Goal: Task Accomplishment & Management: Manage account settings

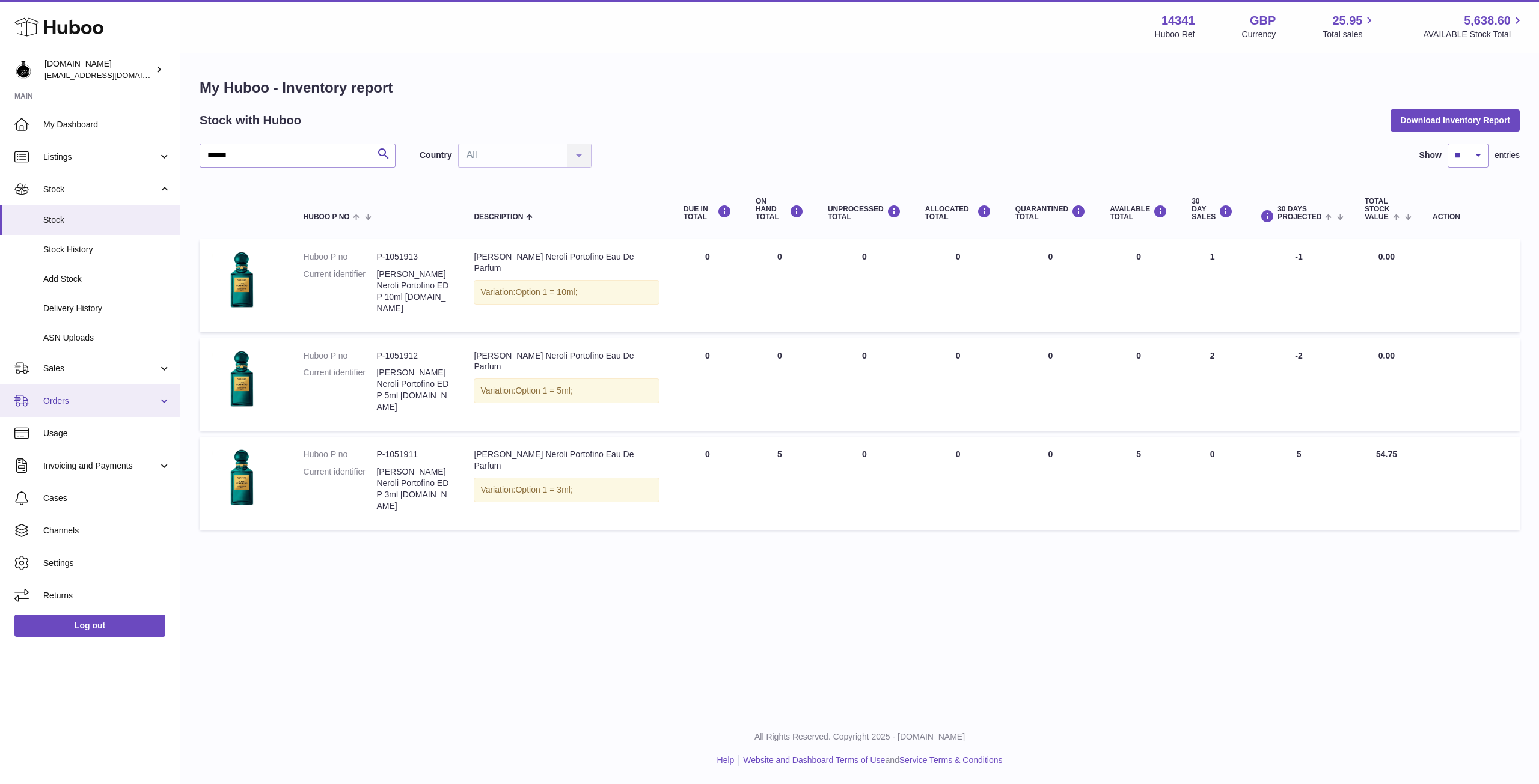
click at [63, 401] on span "Orders" at bounding box center [100, 401] width 115 height 11
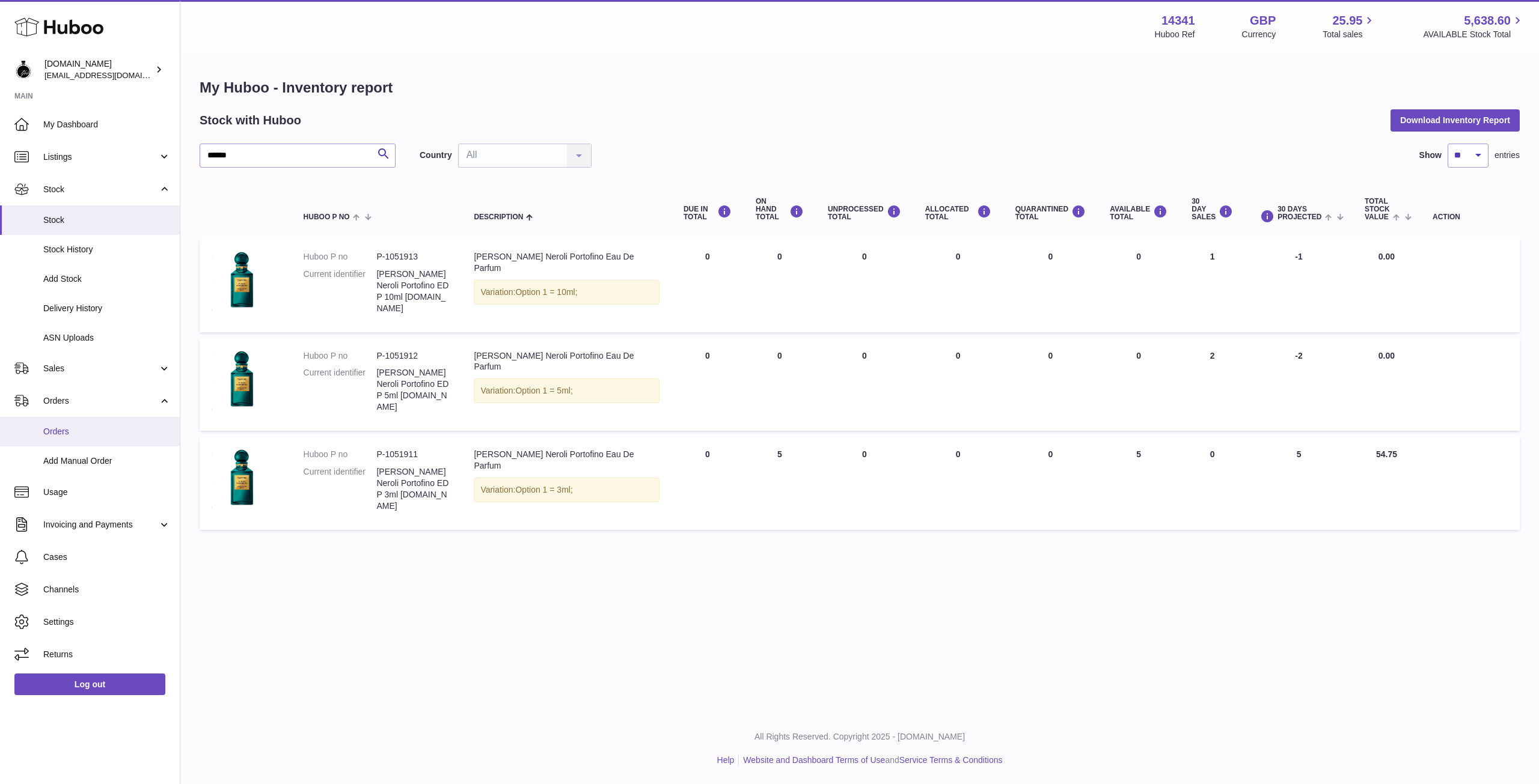
click at [40, 435] on link "Orders" at bounding box center [90, 431] width 180 height 29
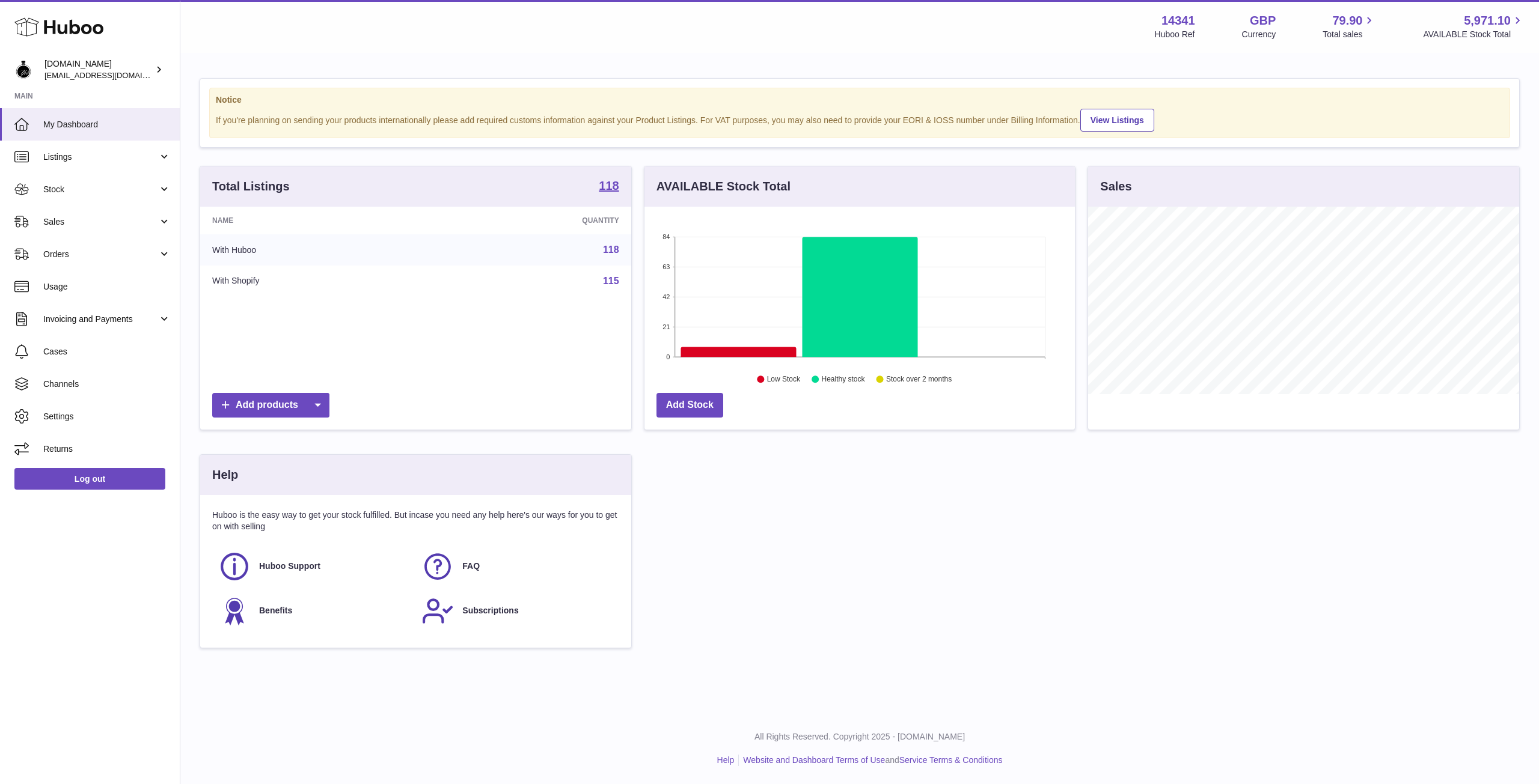
scroll to position [187, 430]
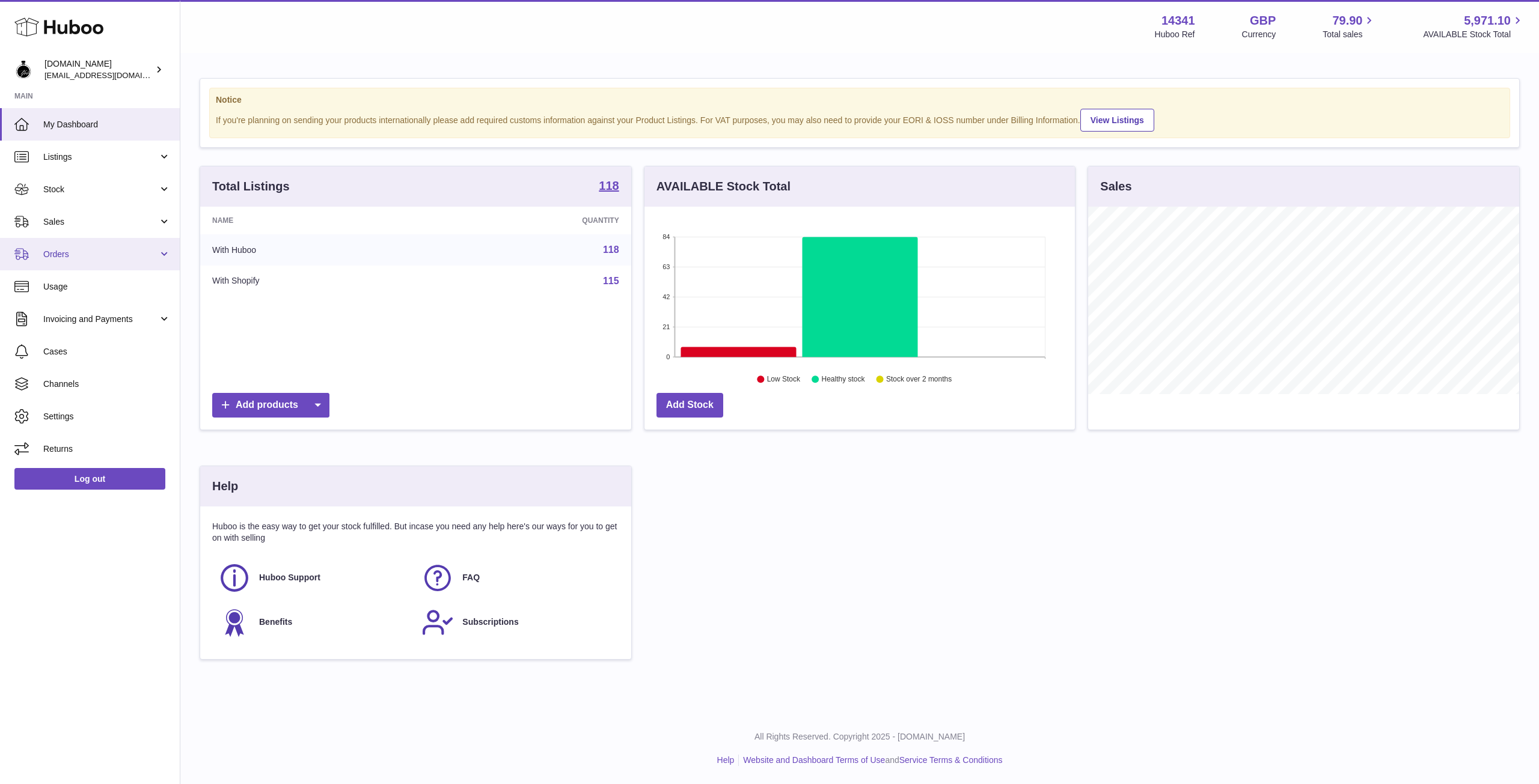
click at [54, 256] on span "Orders" at bounding box center [100, 254] width 115 height 11
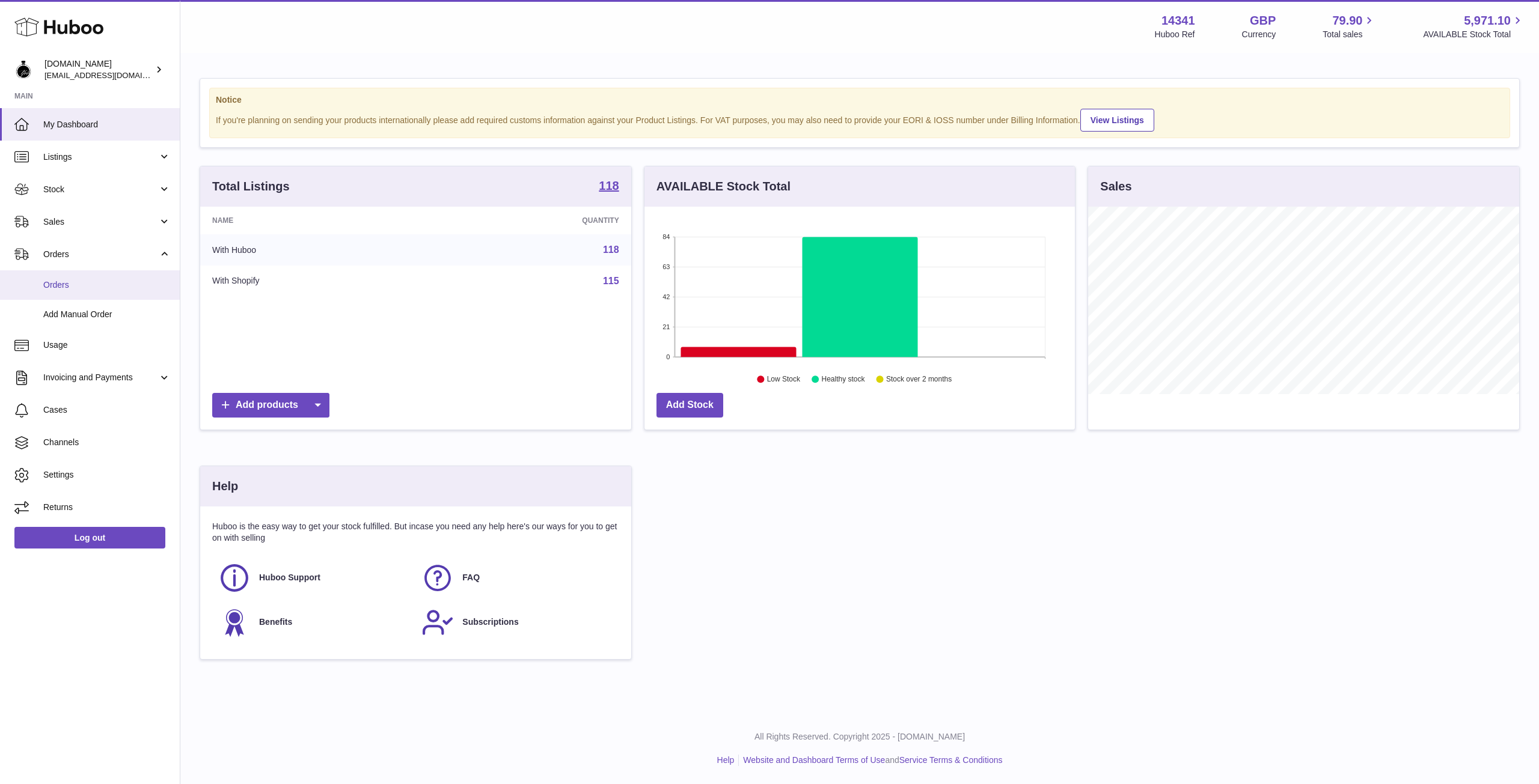
click at [76, 290] on span "Orders" at bounding box center [107, 285] width 128 height 11
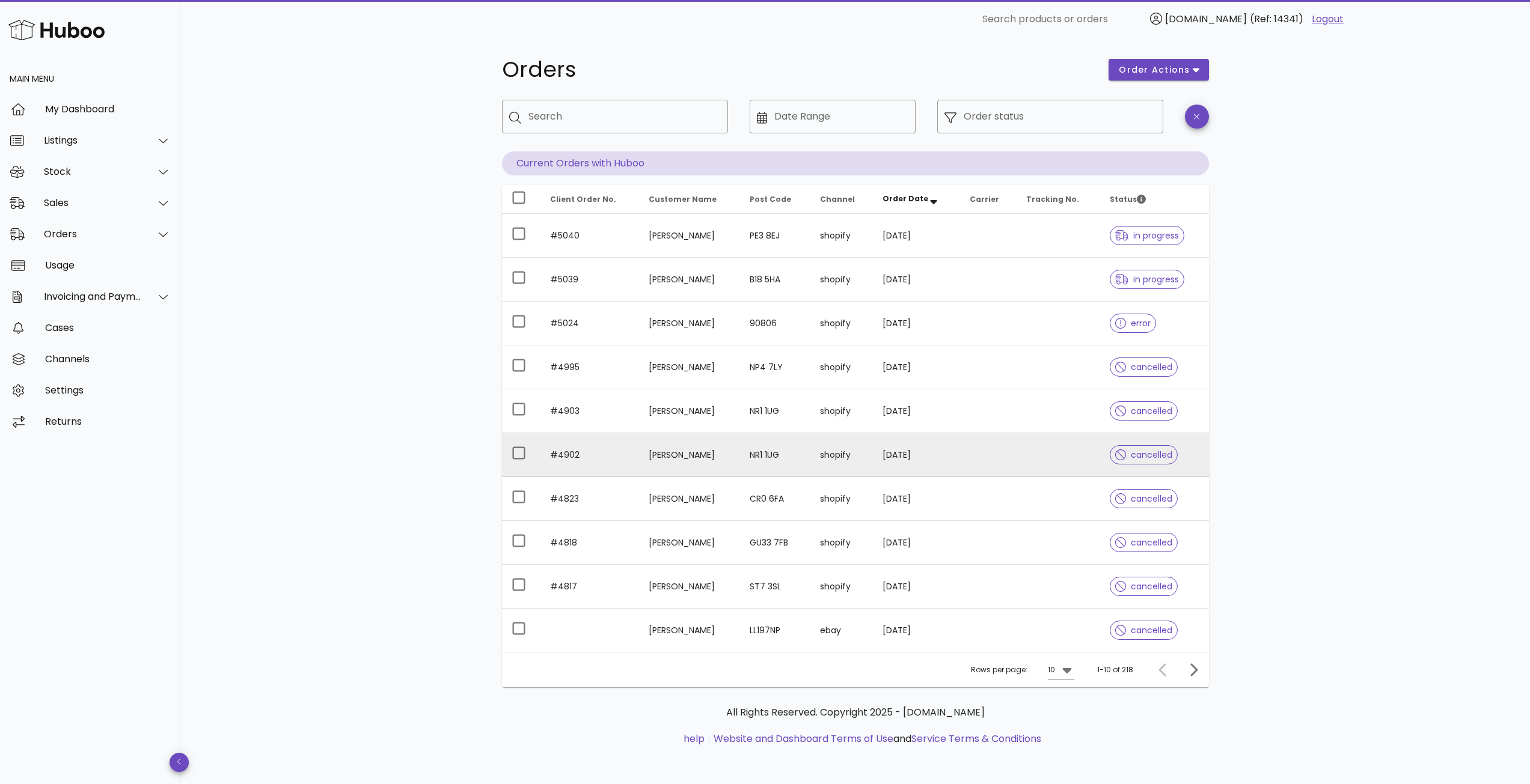
scroll to position [7, 0]
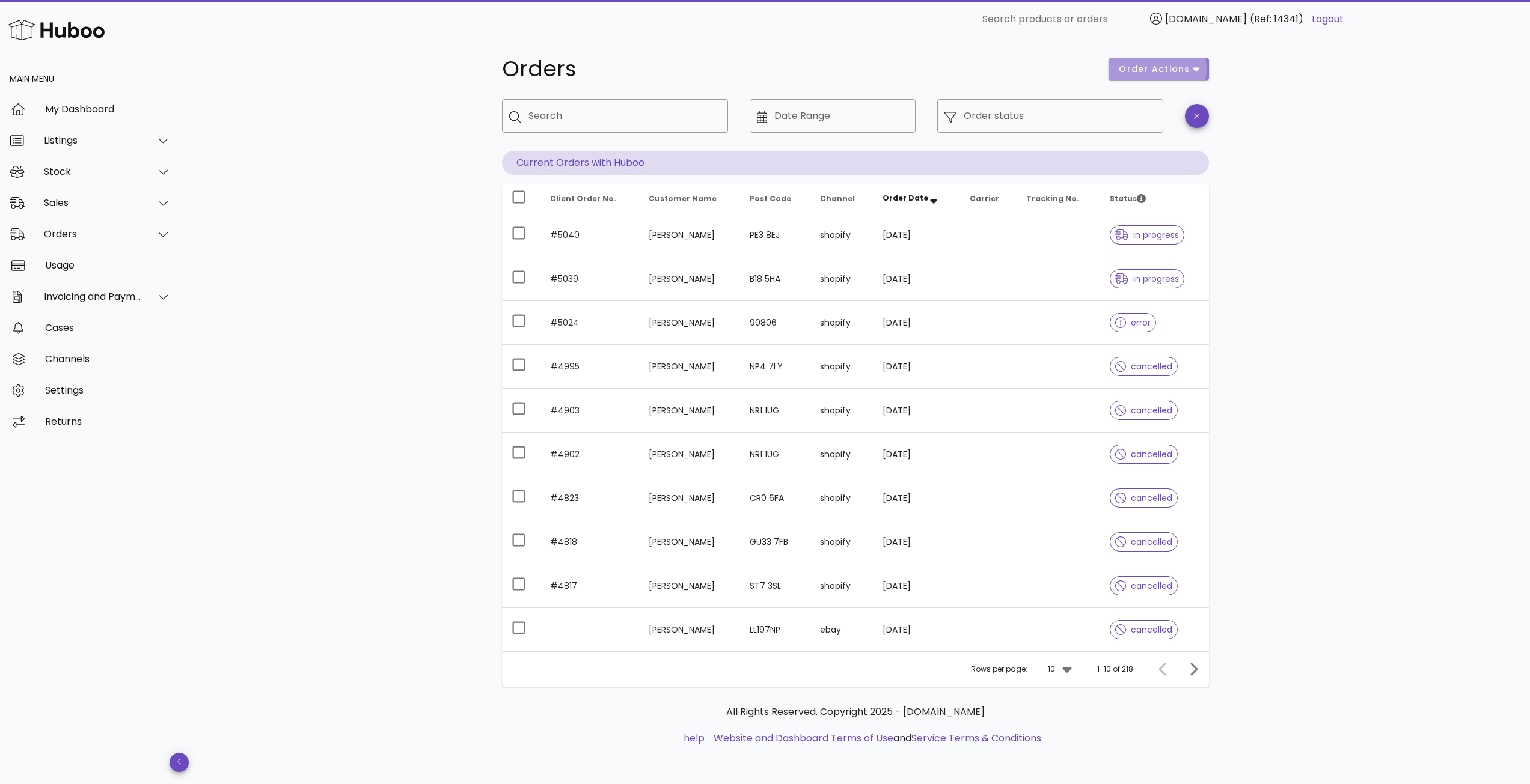
click at [1199, 71] on button "order actions" at bounding box center [1158, 69] width 100 height 22
click at [1277, 130] on div "Orders order actions ​ Search ​ Date Range ​ Order status Current Orders with H…" at bounding box center [854, 408] width 1349 height 753
click at [160, 229] on icon at bounding box center [163, 234] width 9 height 11
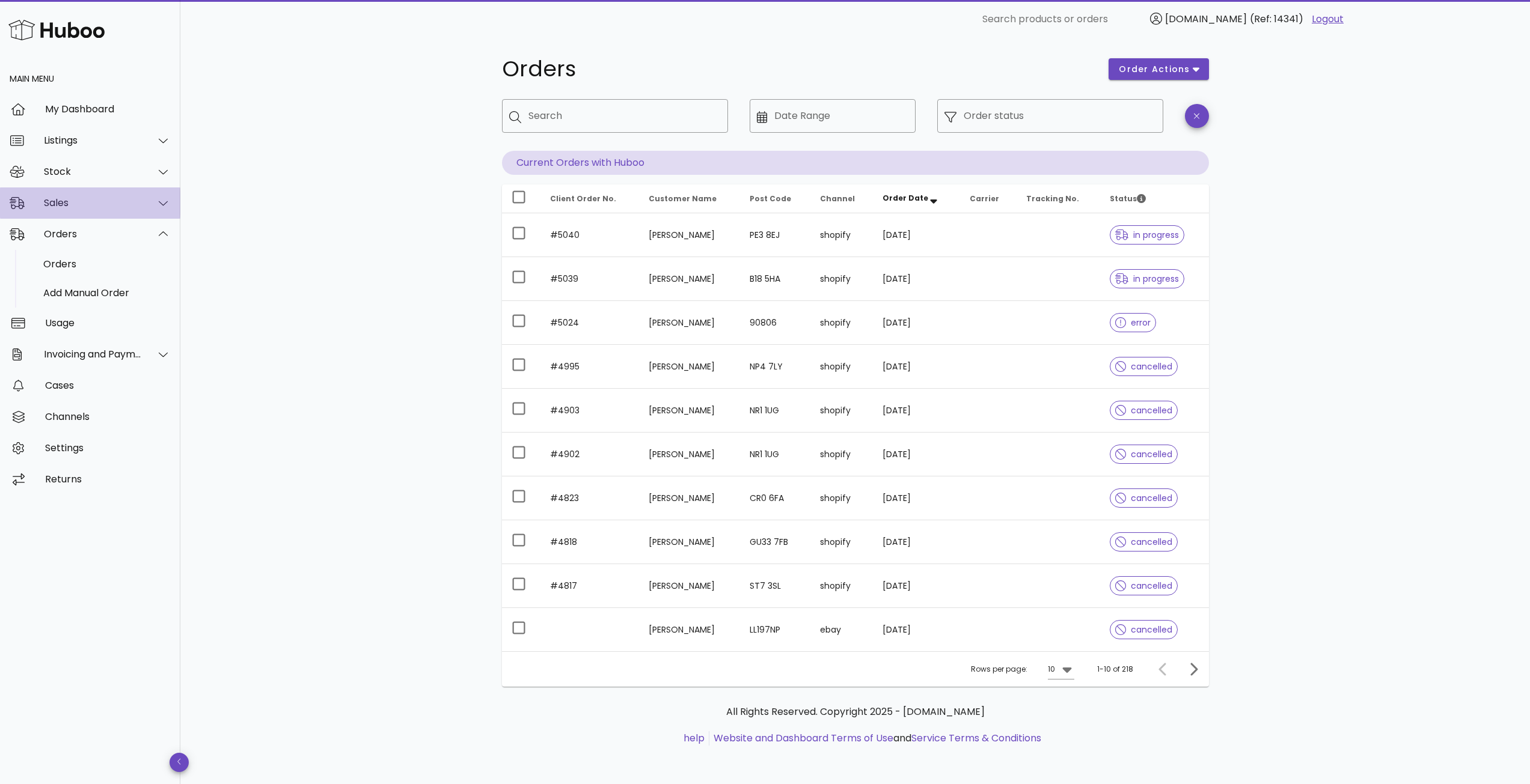
click at [173, 207] on div "Sales" at bounding box center [90, 203] width 180 height 31
click at [35, 236] on link "Sales" at bounding box center [90, 233] width 180 height 29
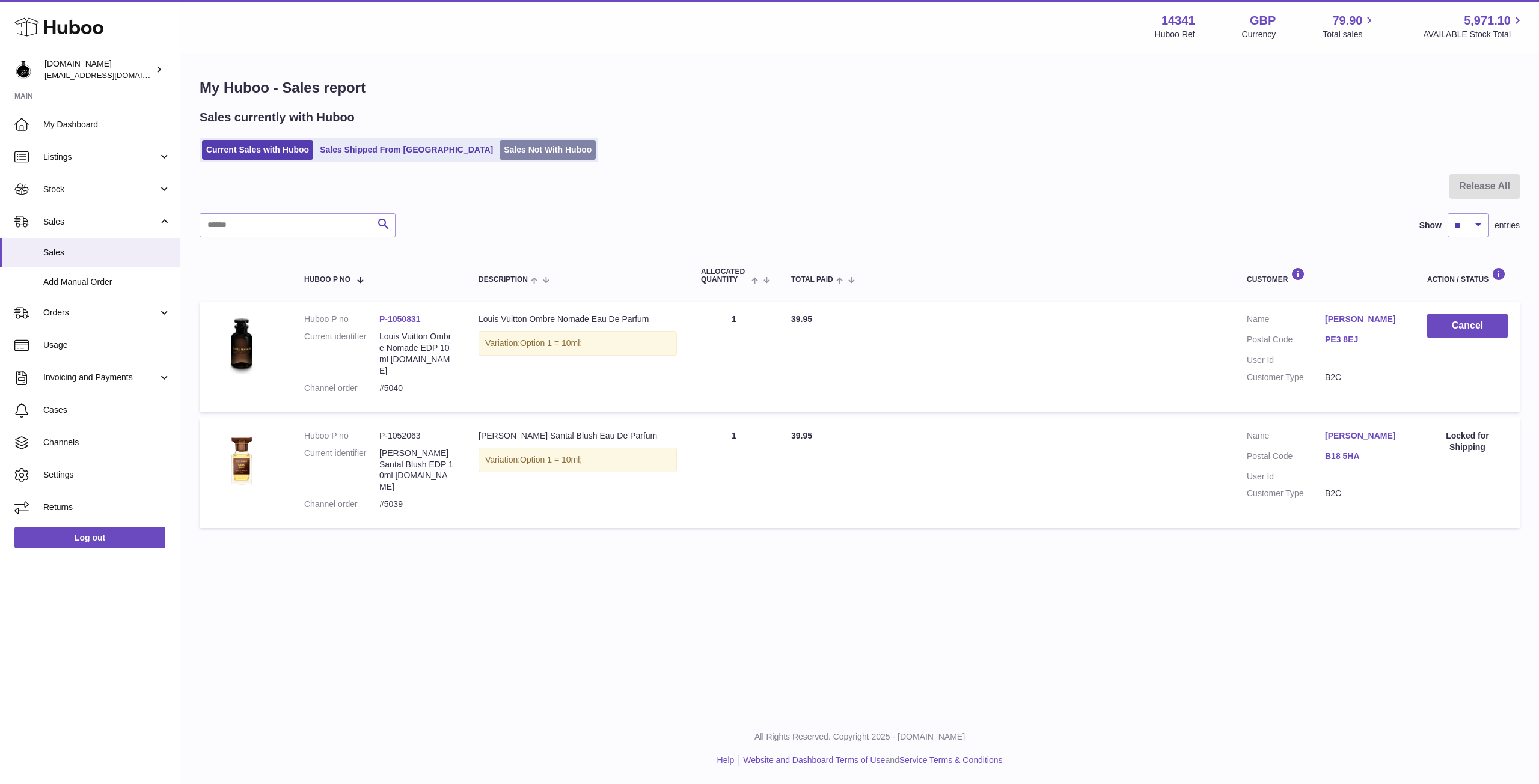
click at [499, 151] on link "Sales Not With Huboo" at bounding box center [547, 150] width 96 height 20
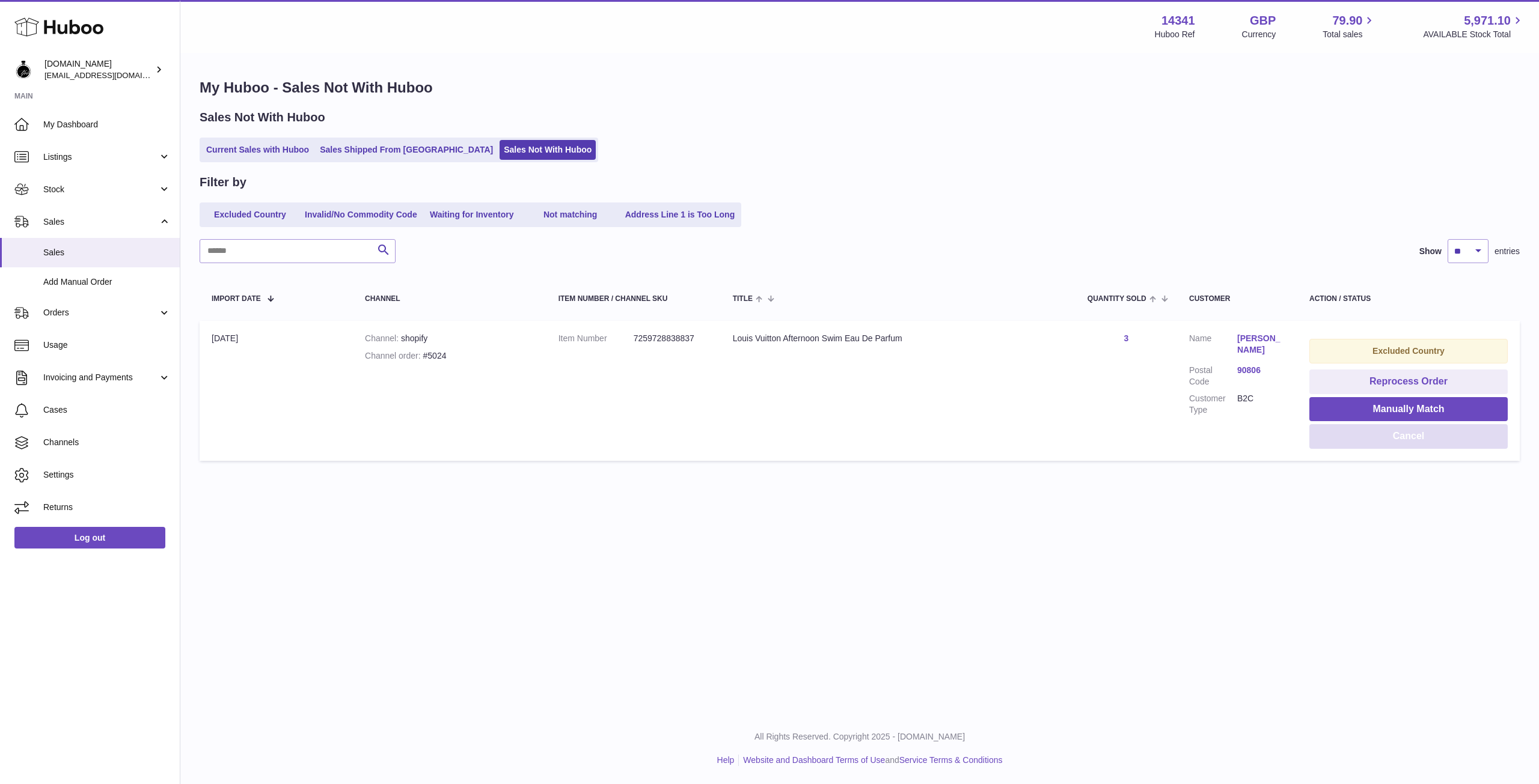
click at [1406, 438] on button "Cancel" at bounding box center [1408, 437] width 198 height 25
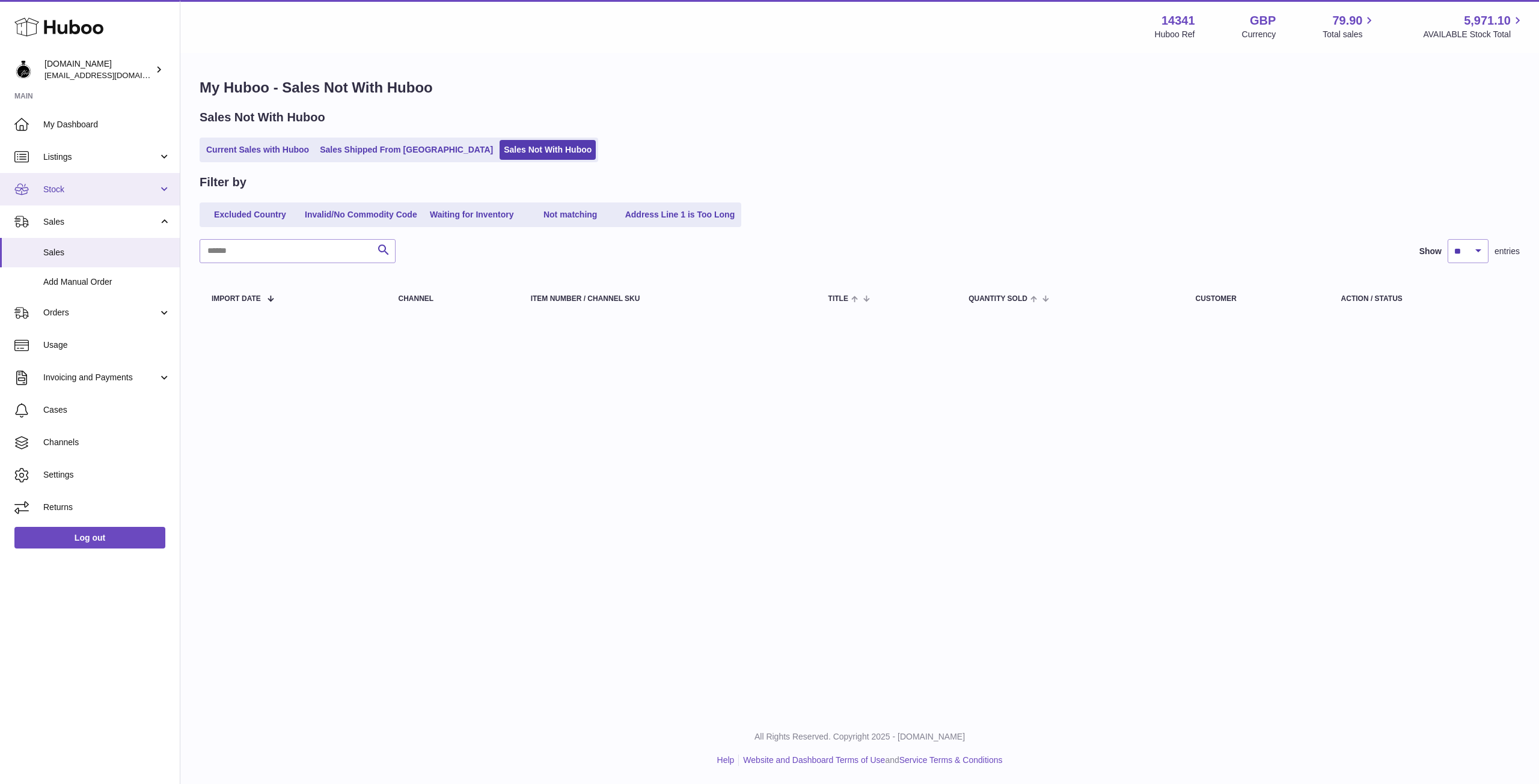
click at [82, 188] on span "Stock" at bounding box center [100, 189] width 115 height 11
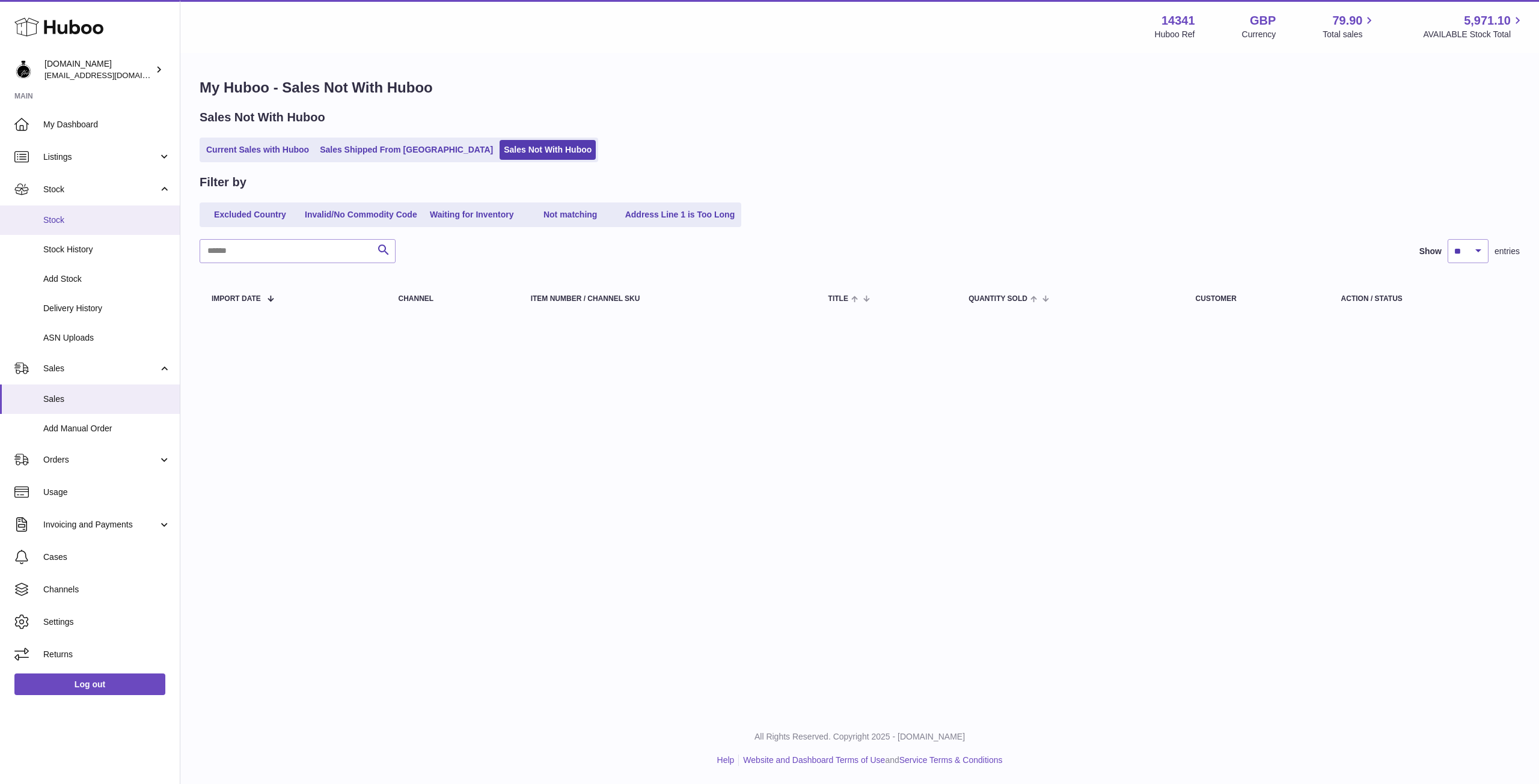
click at [65, 215] on span "Stock" at bounding box center [107, 220] width 128 height 11
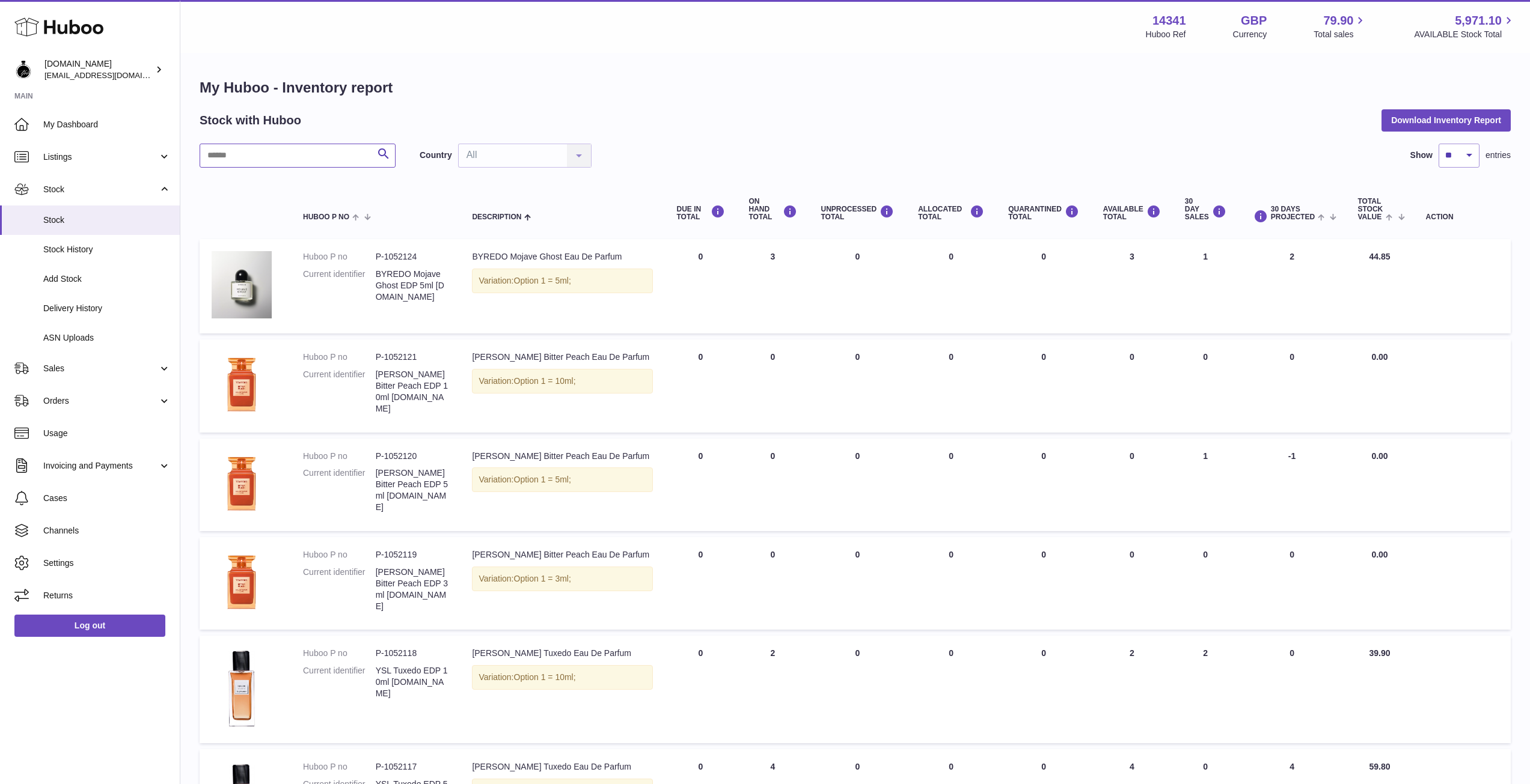
click at [282, 147] on input "text" at bounding box center [297, 155] width 196 height 24
type input "*********"
